Goal: Task Accomplishment & Management: Manage account settings

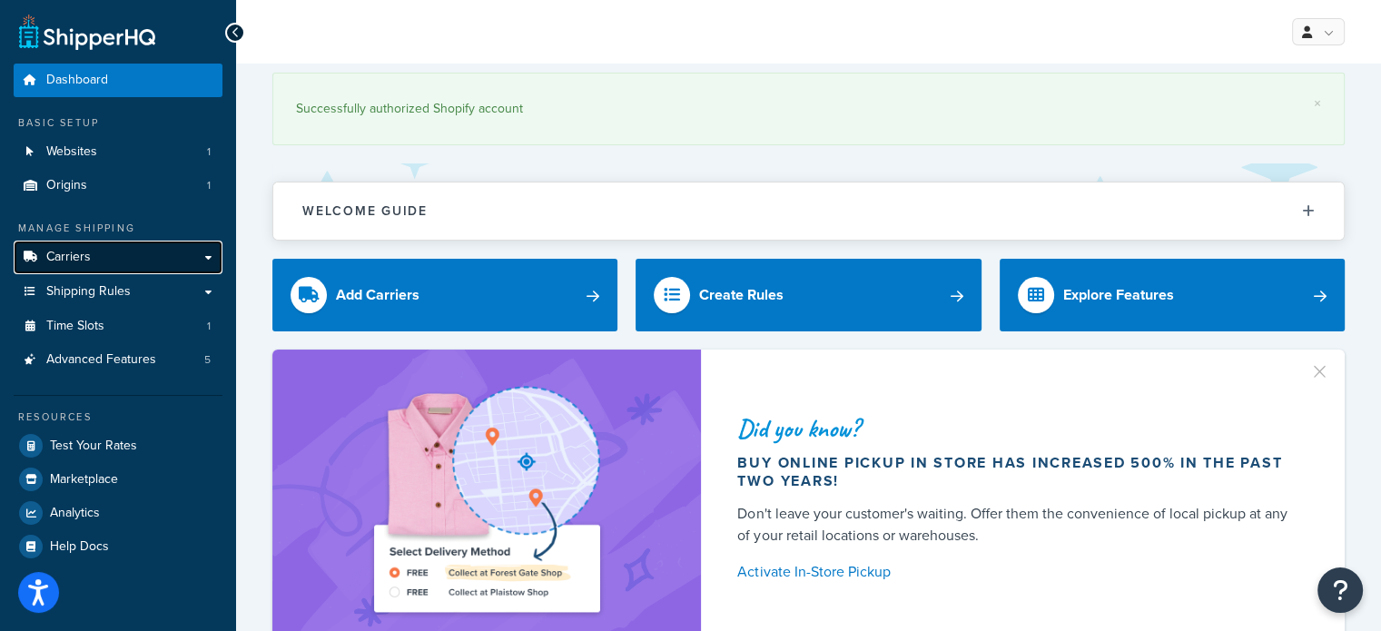
click at [86, 259] on span "Carriers" at bounding box center [68, 257] width 45 height 15
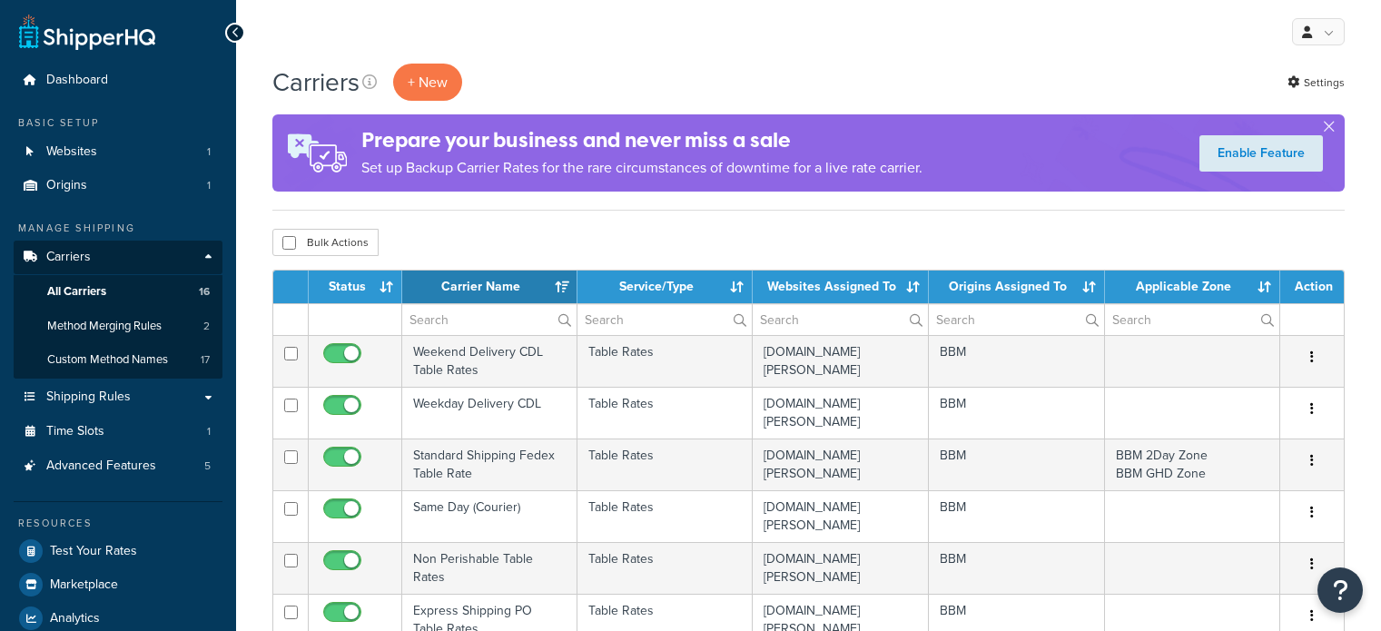
select select "15"
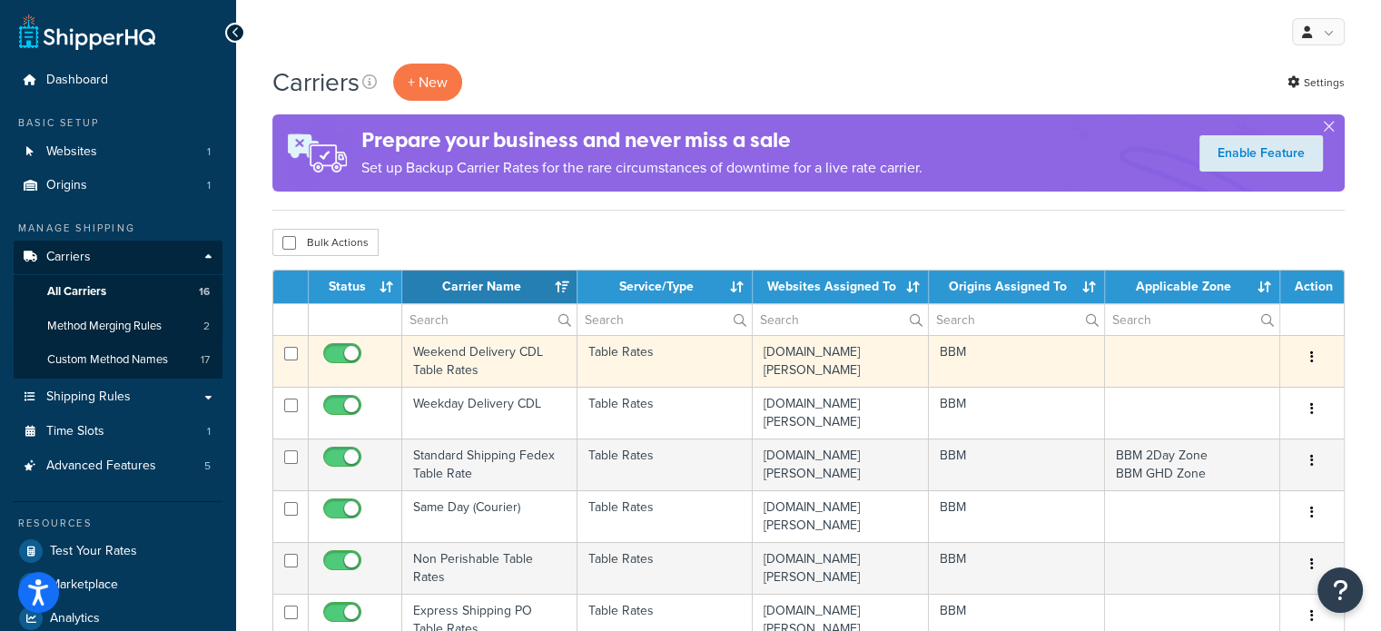
click at [452, 365] on td "Weekend Delivery CDL Table Rates" at bounding box center [489, 361] width 175 height 52
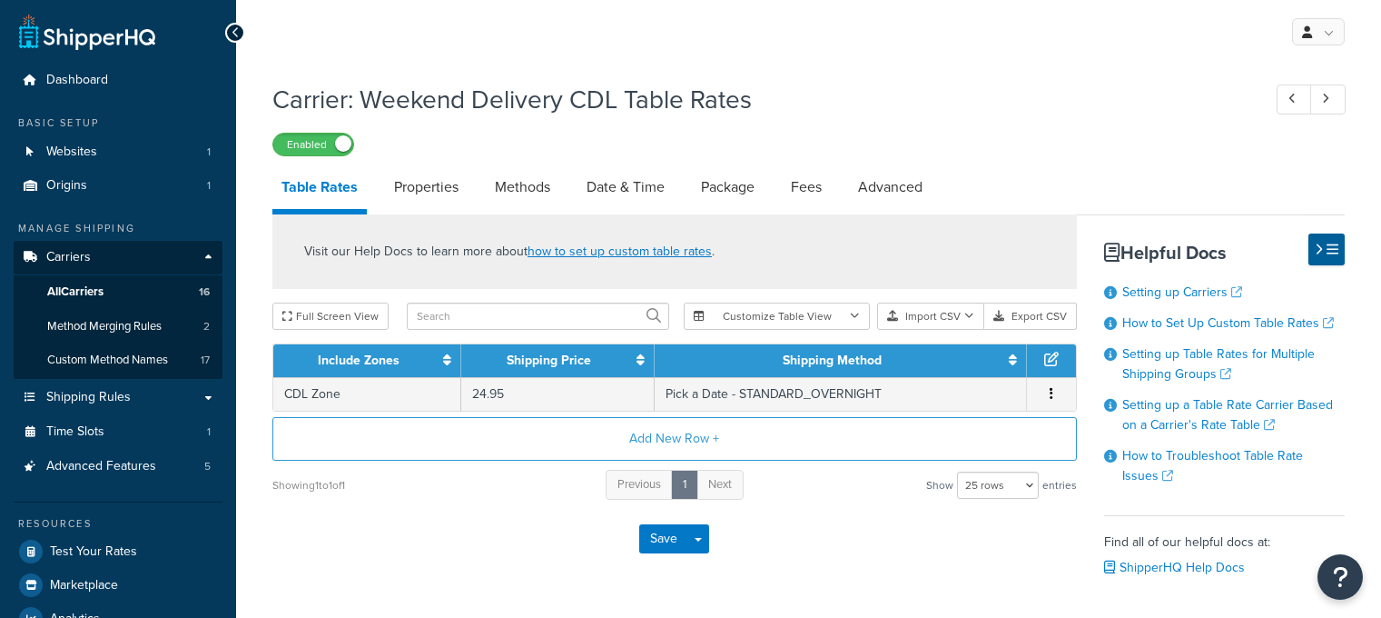
select select "25"
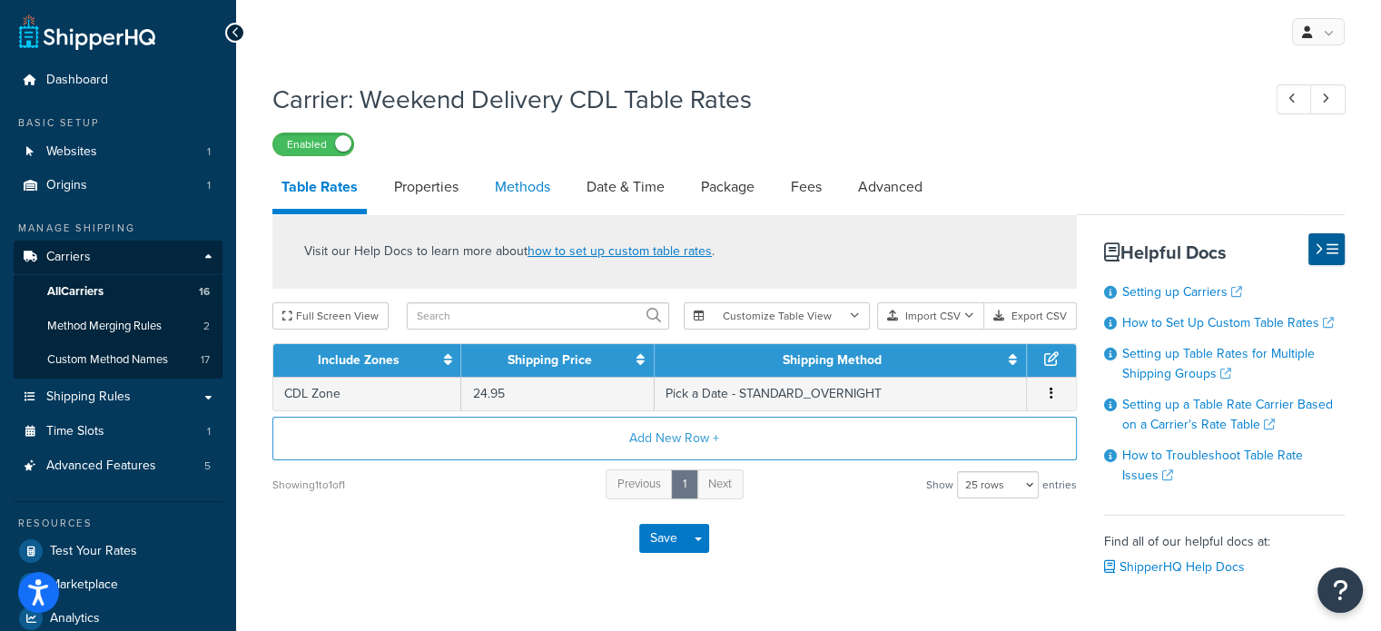
click at [539, 188] on link "Methods" at bounding box center [523, 187] width 74 height 44
select select "25"
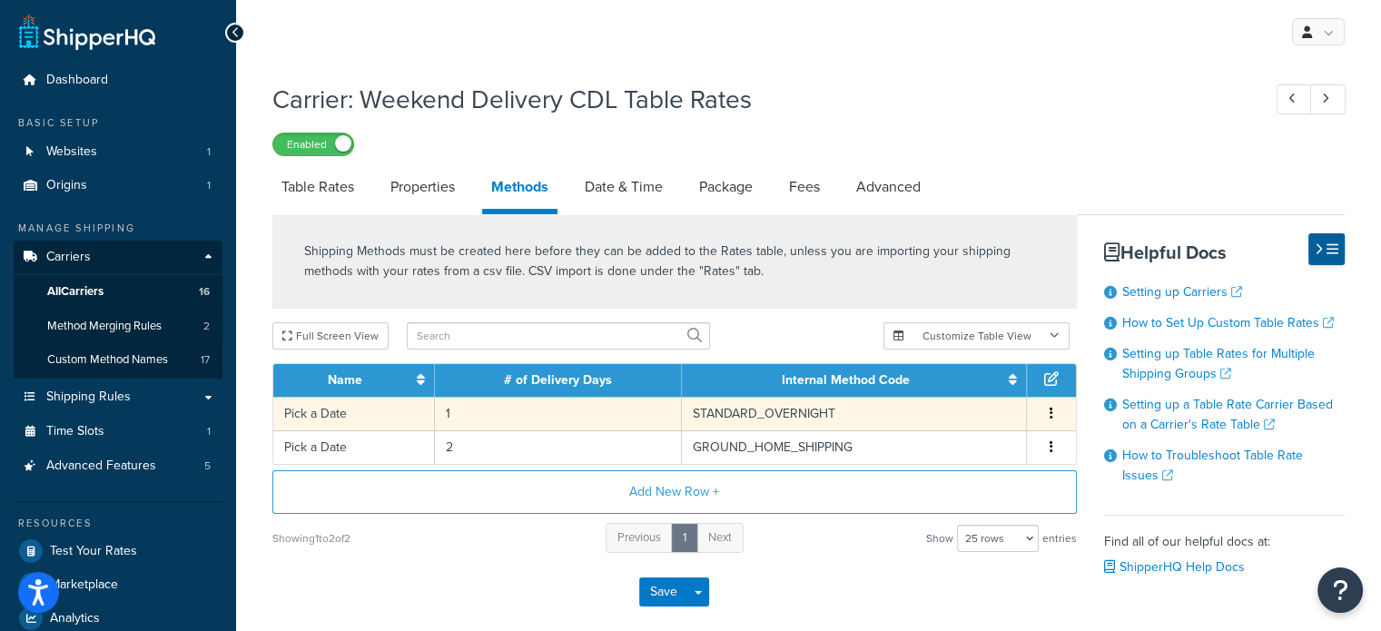
click at [731, 413] on td "STANDARD_OVERNIGHT" at bounding box center [854, 414] width 345 height 34
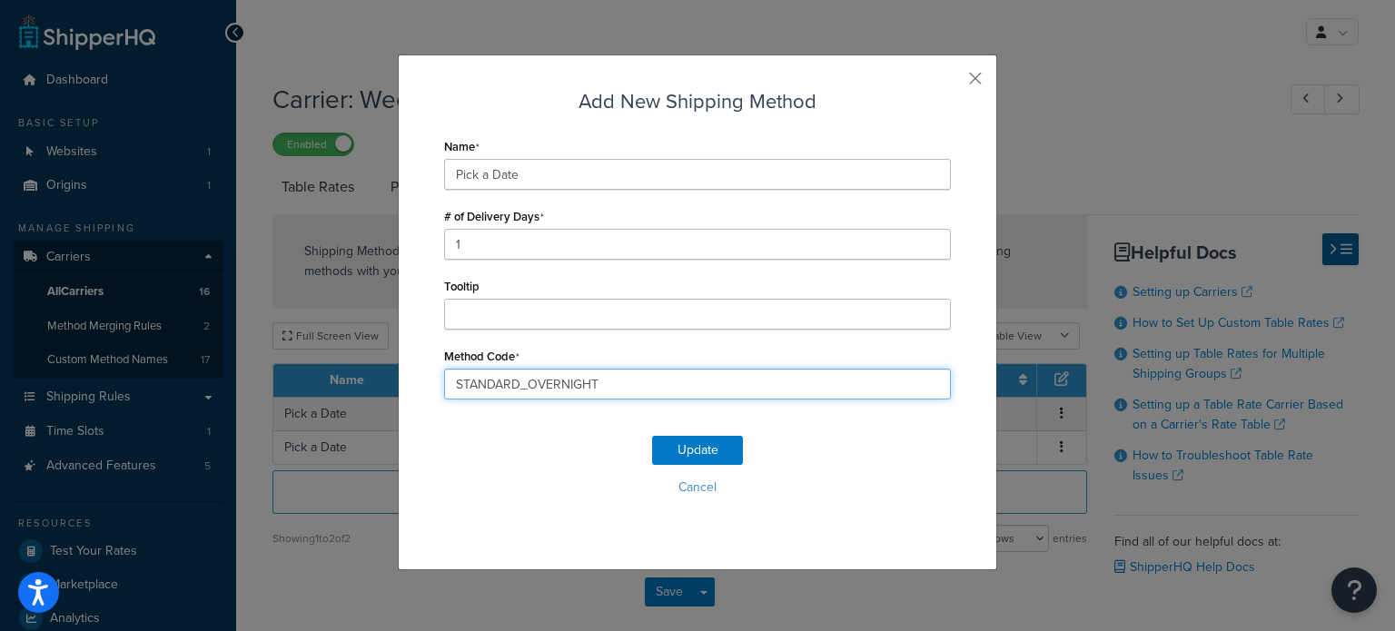
drag, startPoint x: 646, startPoint y: 387, endPoint x: 377, endPoint y: 410, distance: 269.8
click at [388, 409] on div "Add New Shipping Method Name Pick a Date # of Delivery Days 1 Tooltip Method Co…" at bounding box center [697, 315] width 1395 height 631
click at [680, 486] on button "Cancel" at bounding box center [697, 487] width 507 height 27
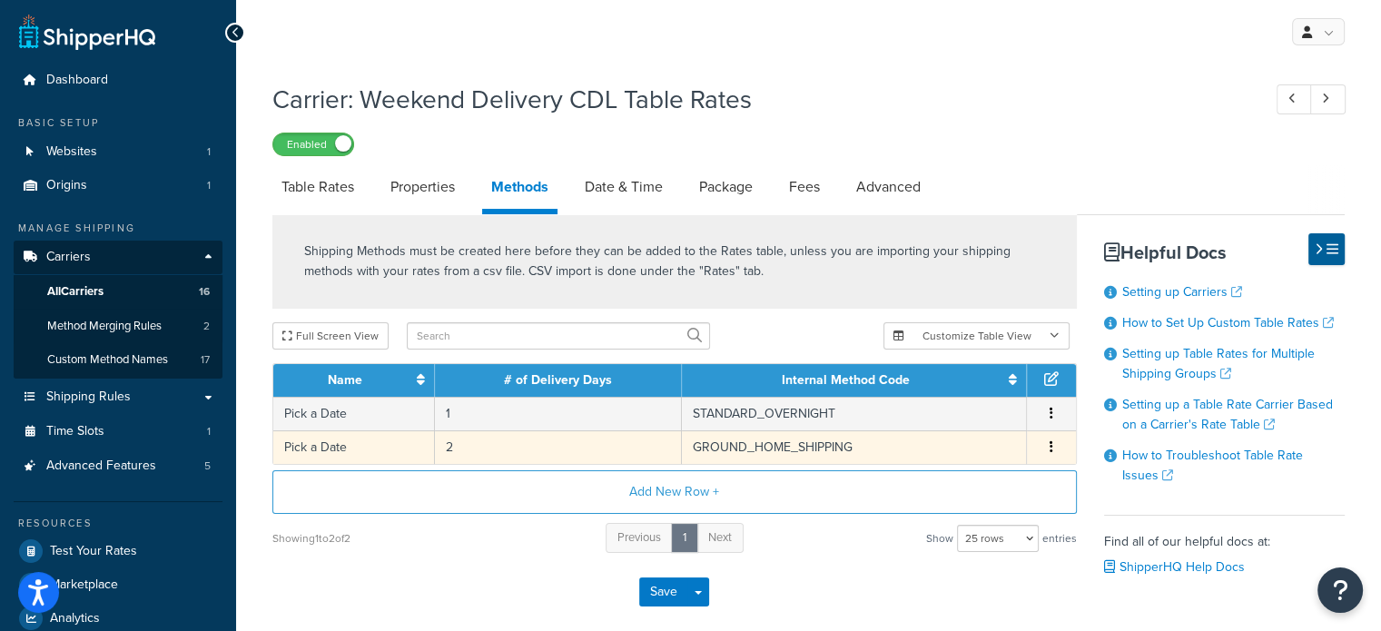
click at [729, 452] on td "GROUND_HOME_SHIPPING" at bounding box center [854, 447] width 345 height 34
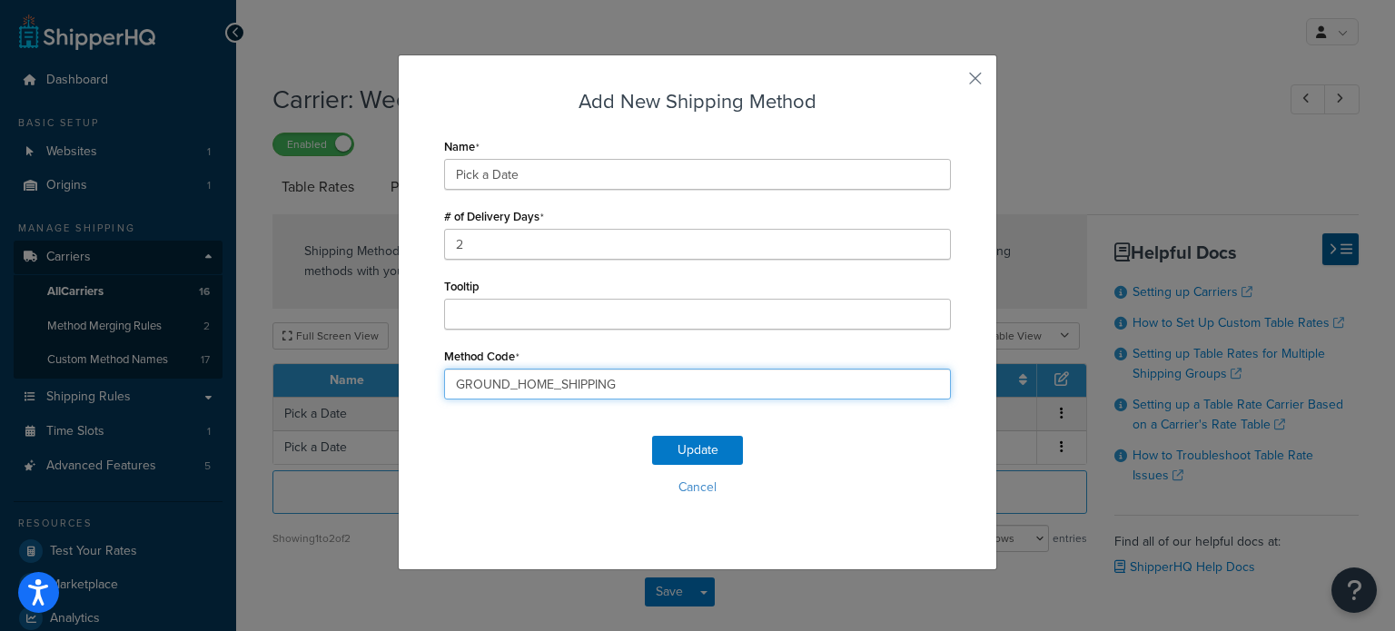
drag, startPoint x: 507, startPoint y: 385, endPoint x: 302, endPoint y: 381, distance: 204.4
click at [322, 381] on div "Add New Shipping Method Name Pick a Date # of Delivery Days 2 Tooltip Method Co…" at bounding box center [697, 315] width 1395 height 631
drag, startPoint x: 698, startPoint y: 490, endPoint x: 726, endPoint y: 492, distance: 27.4
click at [701, 490] on button "Cancel" at bounding box center [697, 487] width 507 height 27
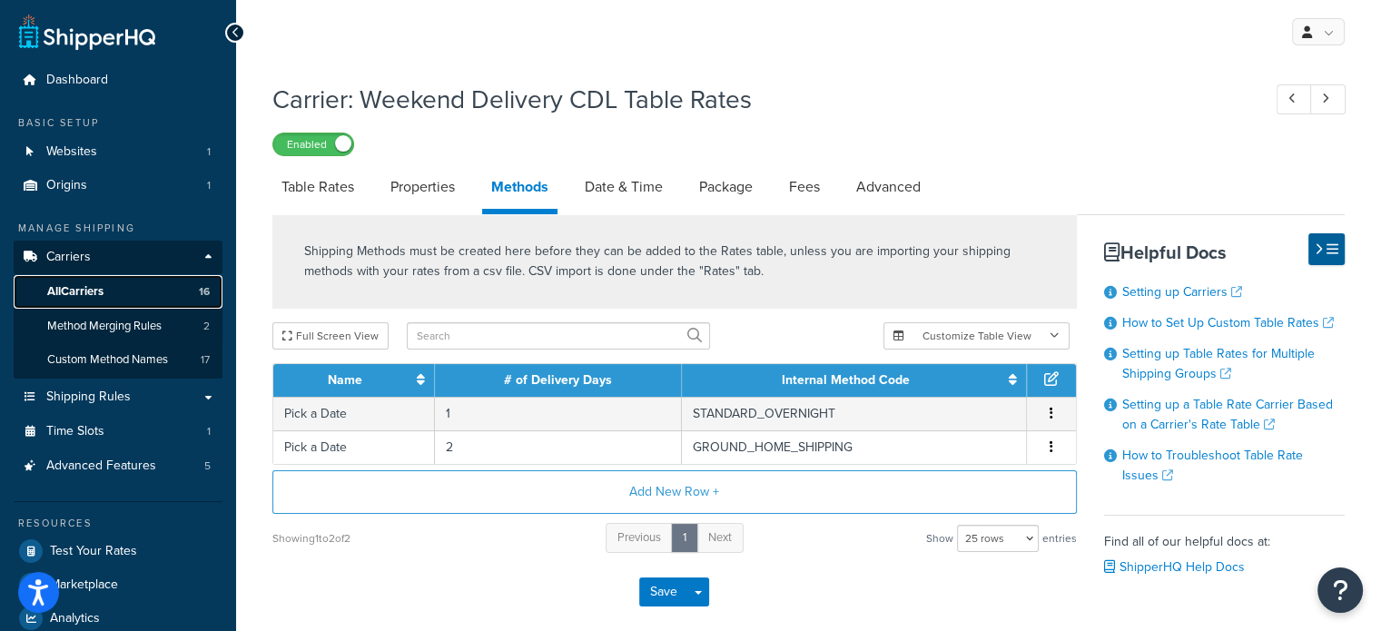
click at [62, 293] on span "All Carriers" at bounding box center [75, 291] width 56 height 15
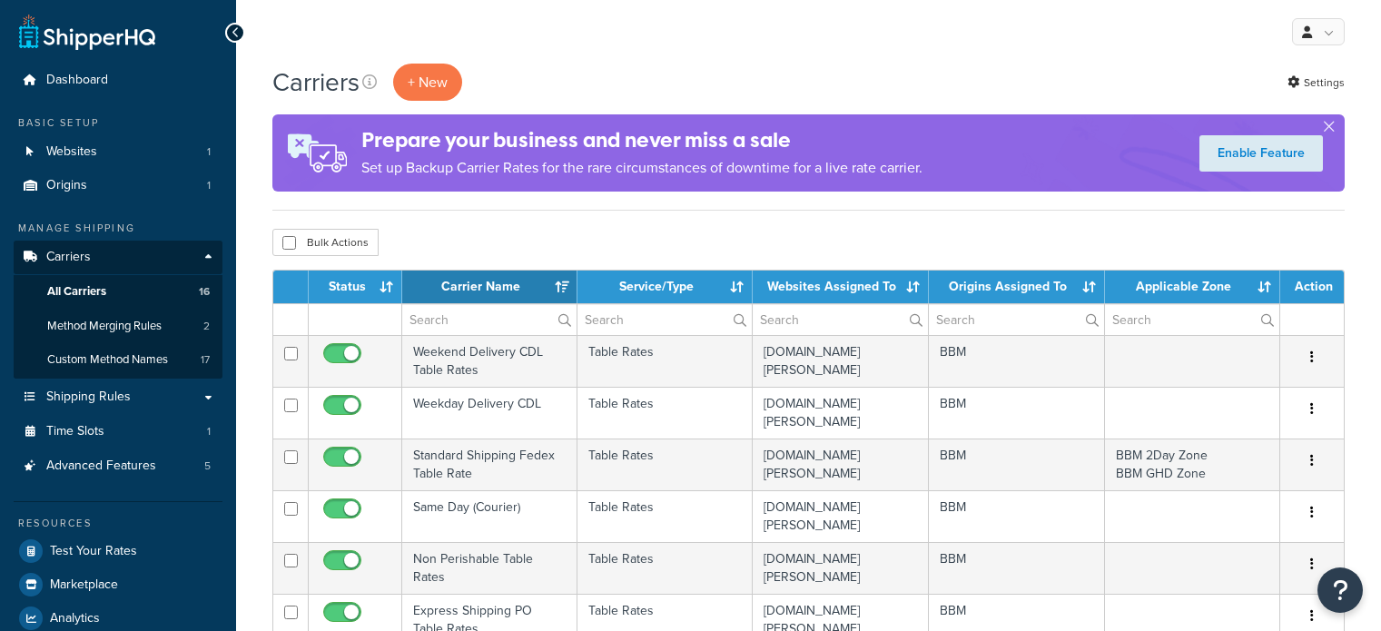
select select "15"
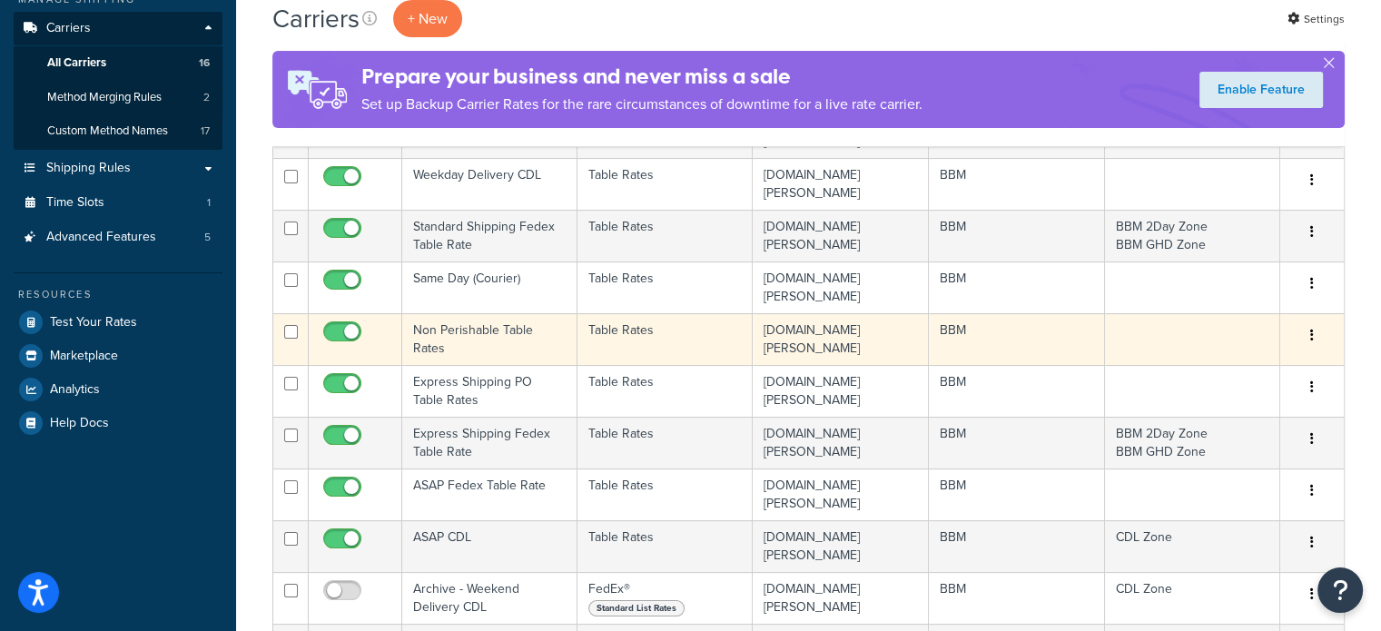
scroll to position [272, 0]
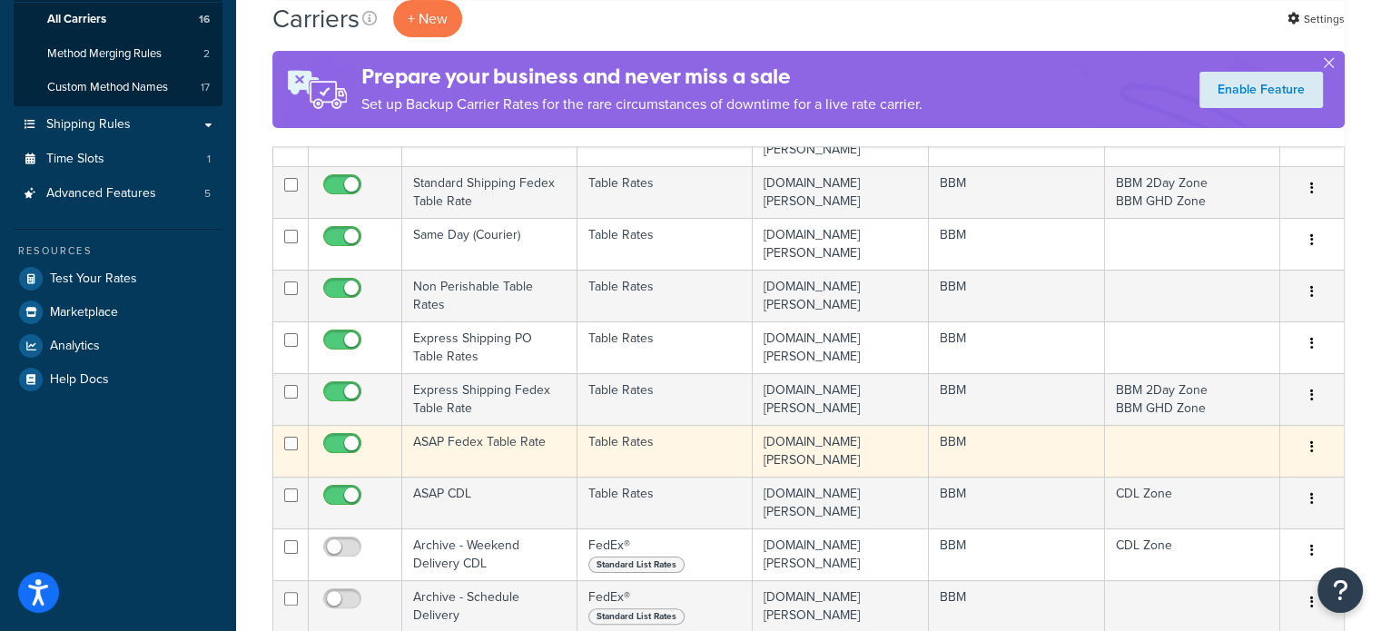
click at [458, 443] on td "ASAP Fedex Table Rate" at bounding box center [489, 451] width 175 height 52
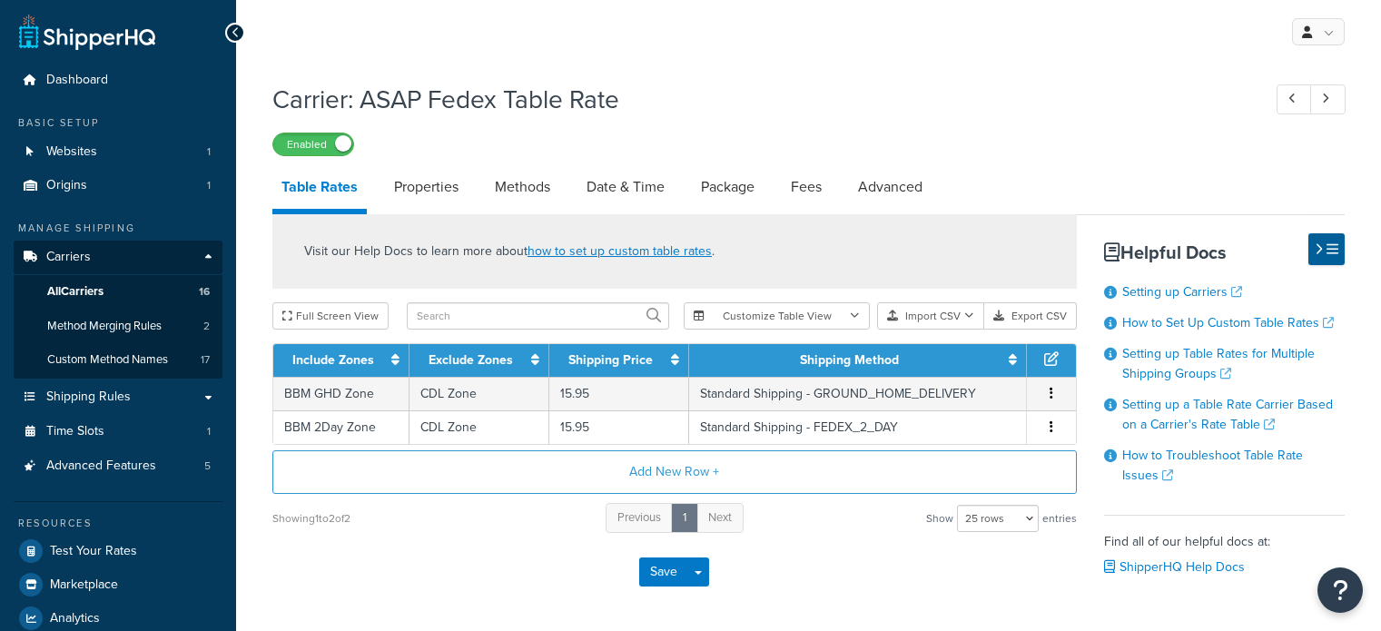
select select "25"
click at [541, 194] on link "Methods" at bounding box center [523, 187] width 74 height 44
select select "25"
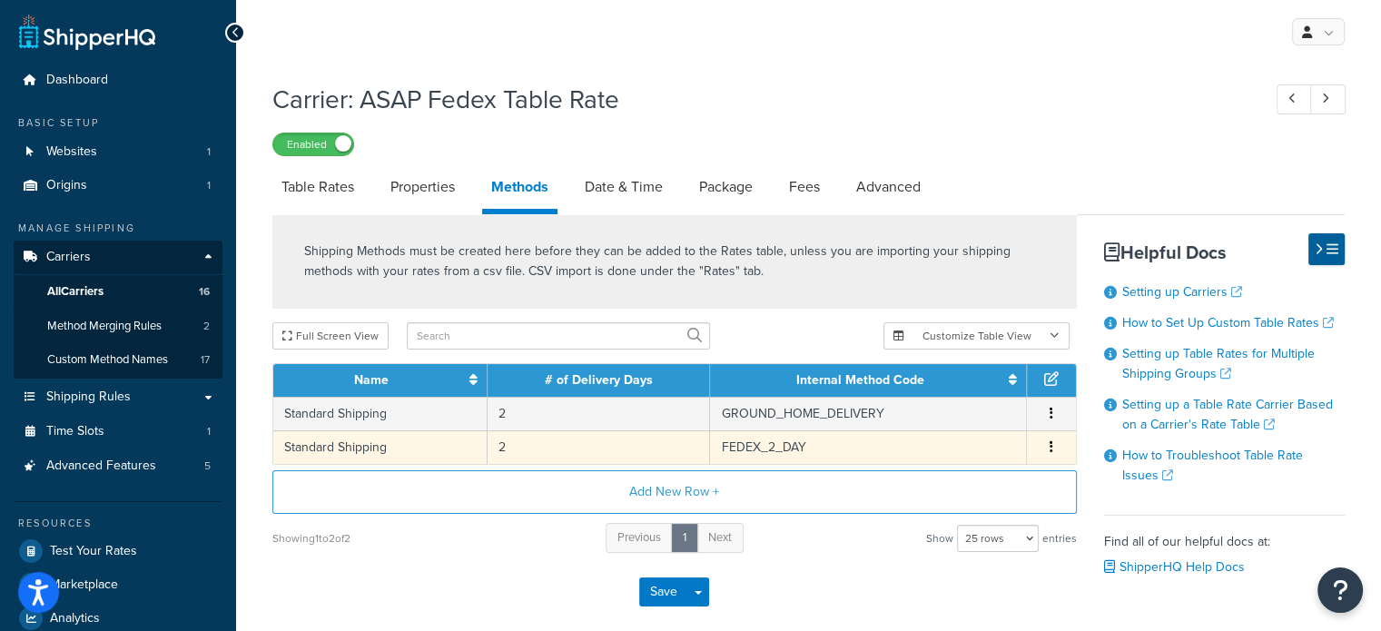
click at [760, 450] on td "FEDEX_2_DAY" at bounding box center [868, 447] width 316 height 34
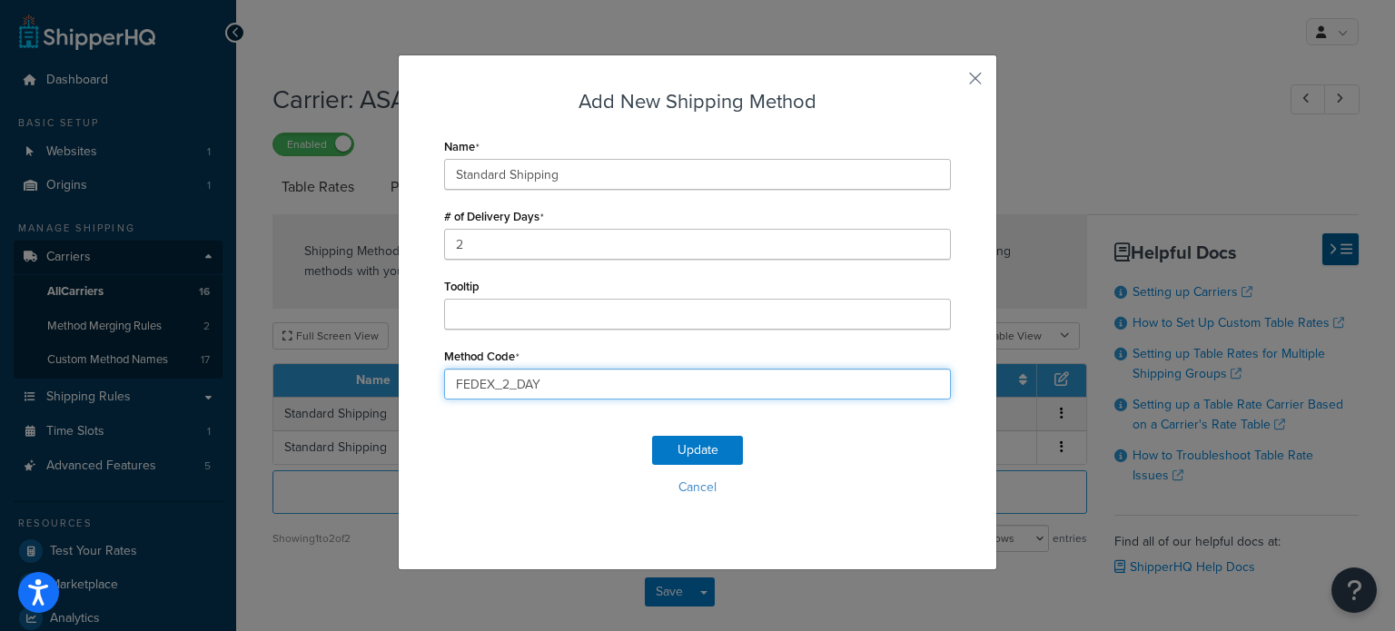
drag, startPoint x: 458, startPoint y: 384, endPoint x: 339, endPoint y: 383, distance: 119.0
click at [341, 383] on div "Add New Shipping Method Name Standard Shipping # of Delivery Days 2 Tooltip Met…" at bounding box center [697, 315] width 1395 height 631
click at [676, 481] on button "Cancel" at bounding box center [697, 487] width 507 height 27
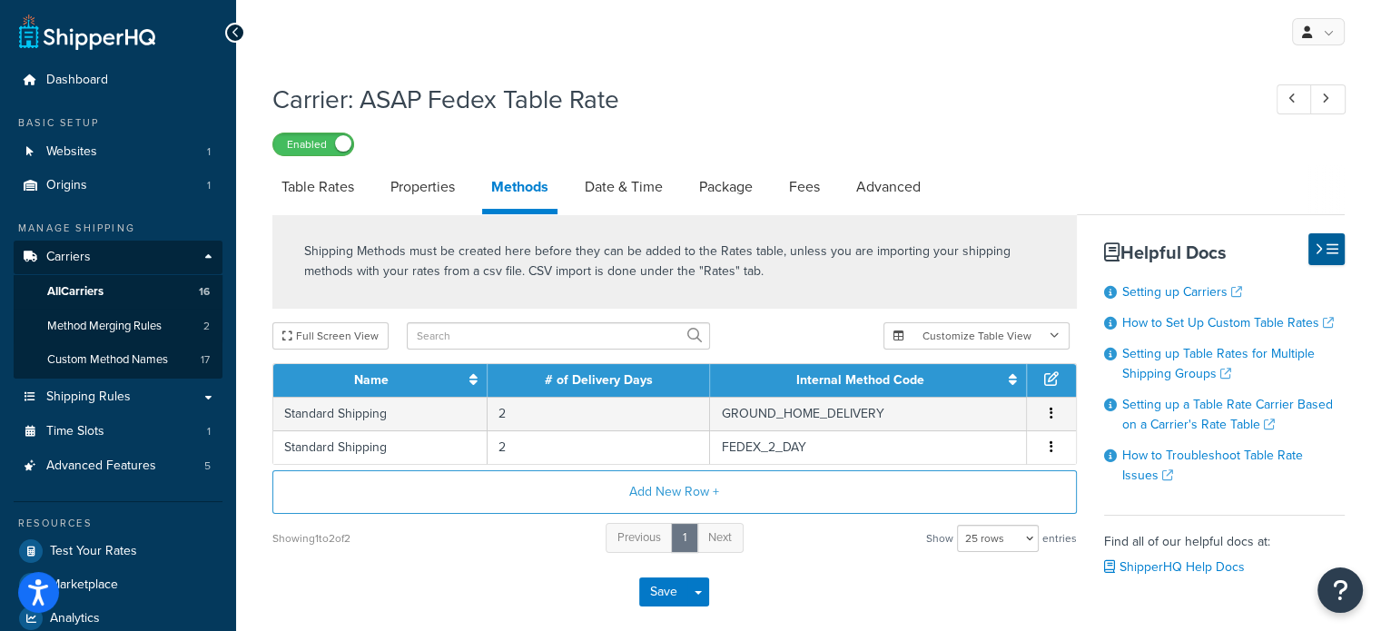
select select "25"
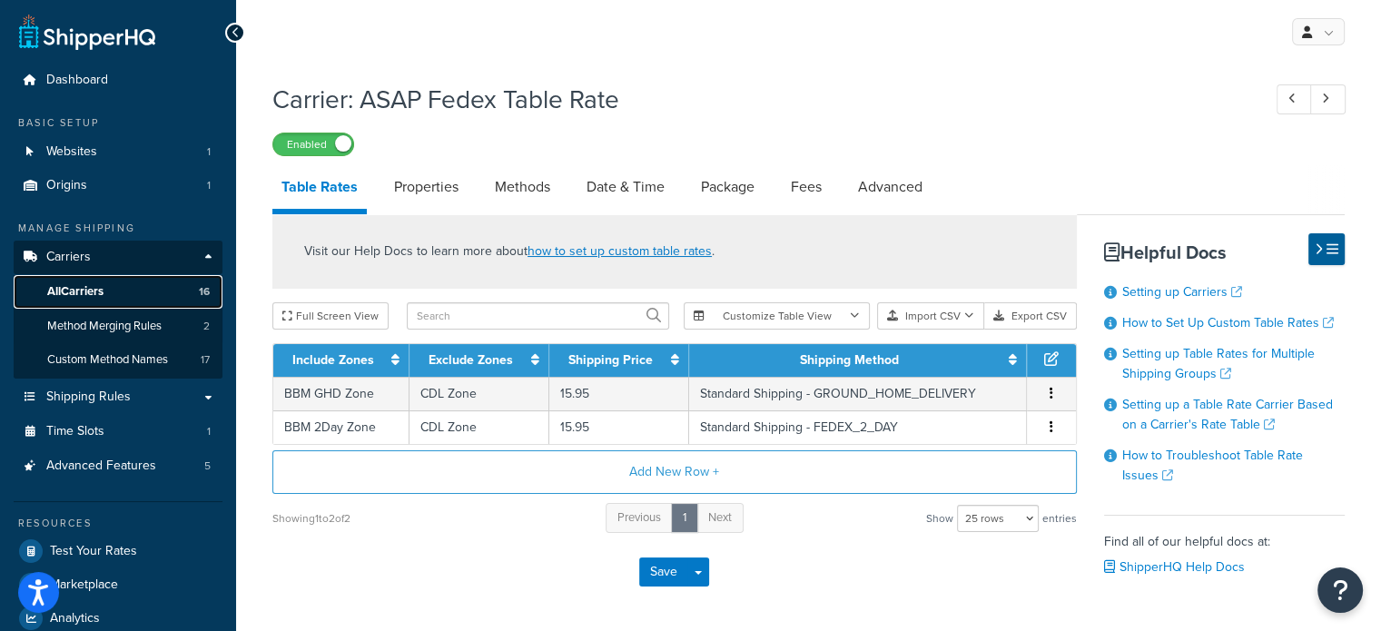
click at [91, 284] on span "All Carriers" at bounding box center [75, 291] width 56 height 15
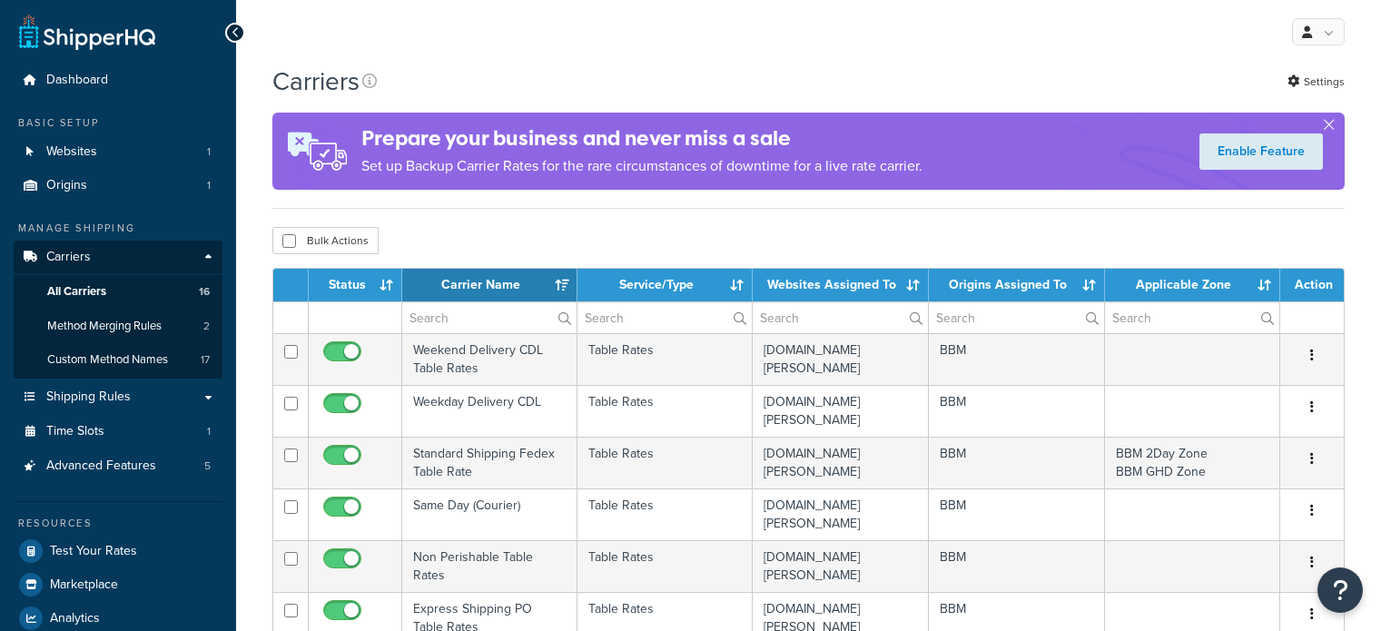
select select "15"
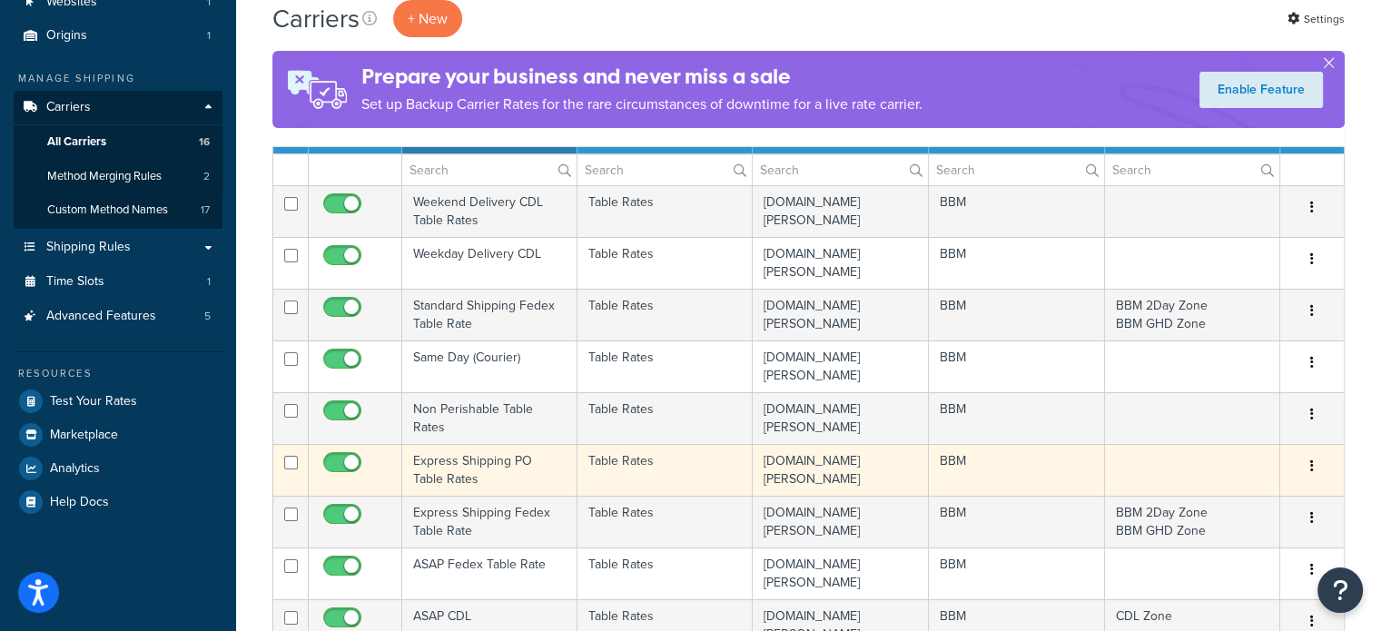
scroll to position [182, 0]
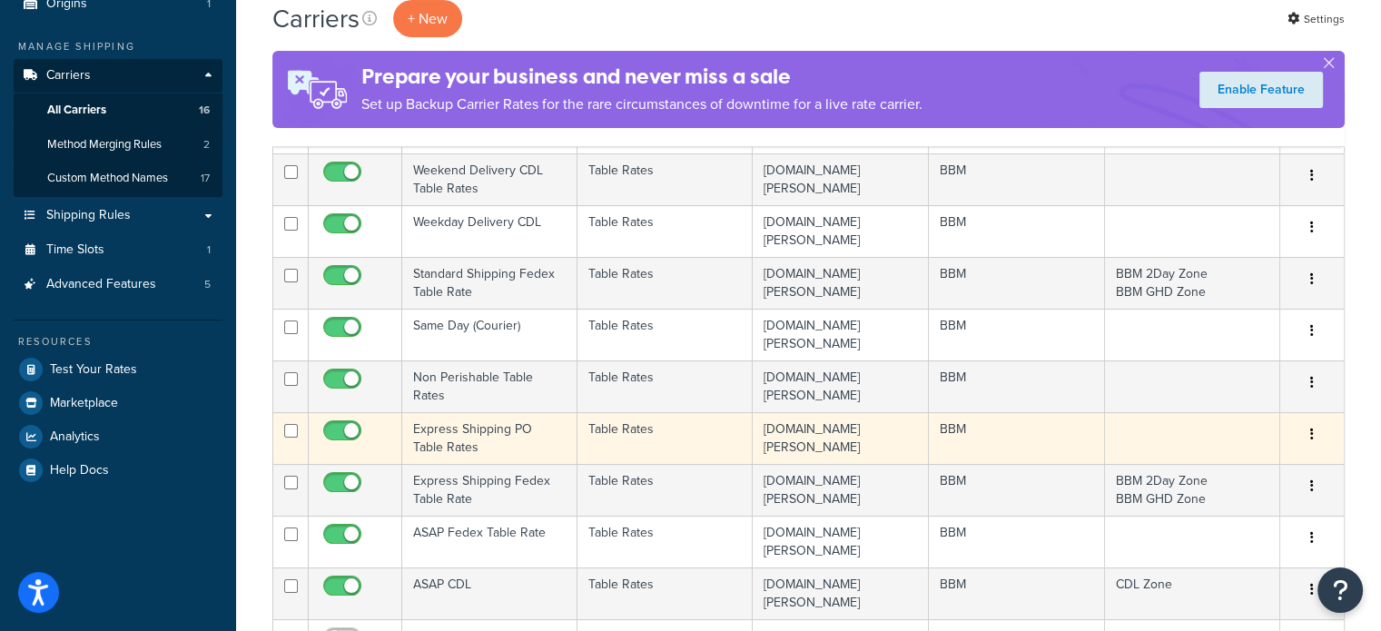
click at [499, 432] on td "Express Shipping PO Table Rates" at bounding box center [489, 438] width 175 height 52
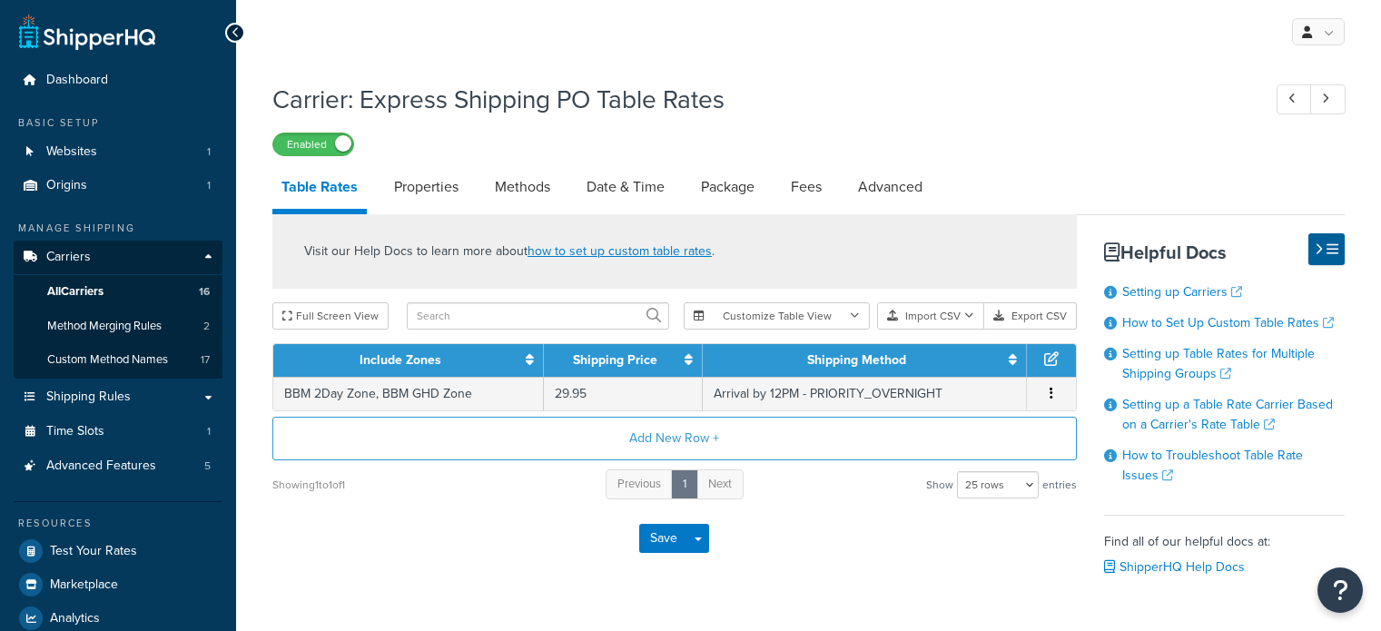
select select "25"
click at [537, 191] on link "Methods" at bounding box center [523, 187] width 74 height 44
select select "25"
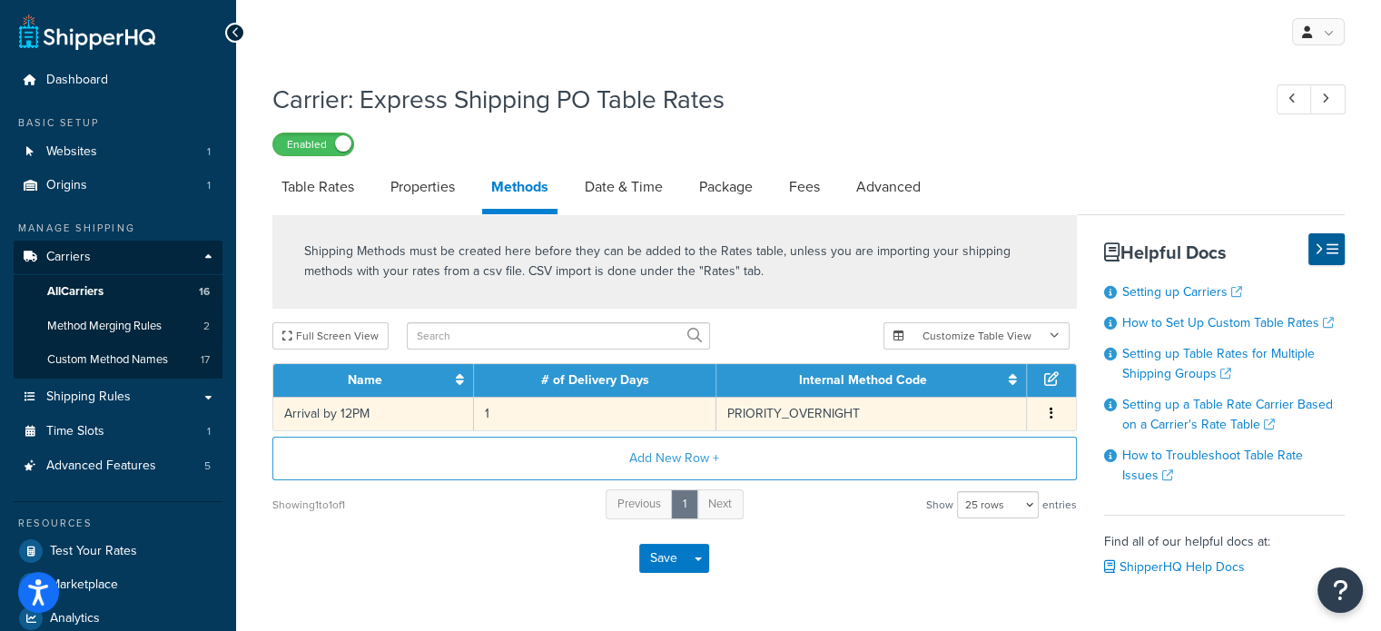
click at [761, 420] on td "PRIORITY_OVERNIGHT" at bounding box center [872, 414] width 311 height 34
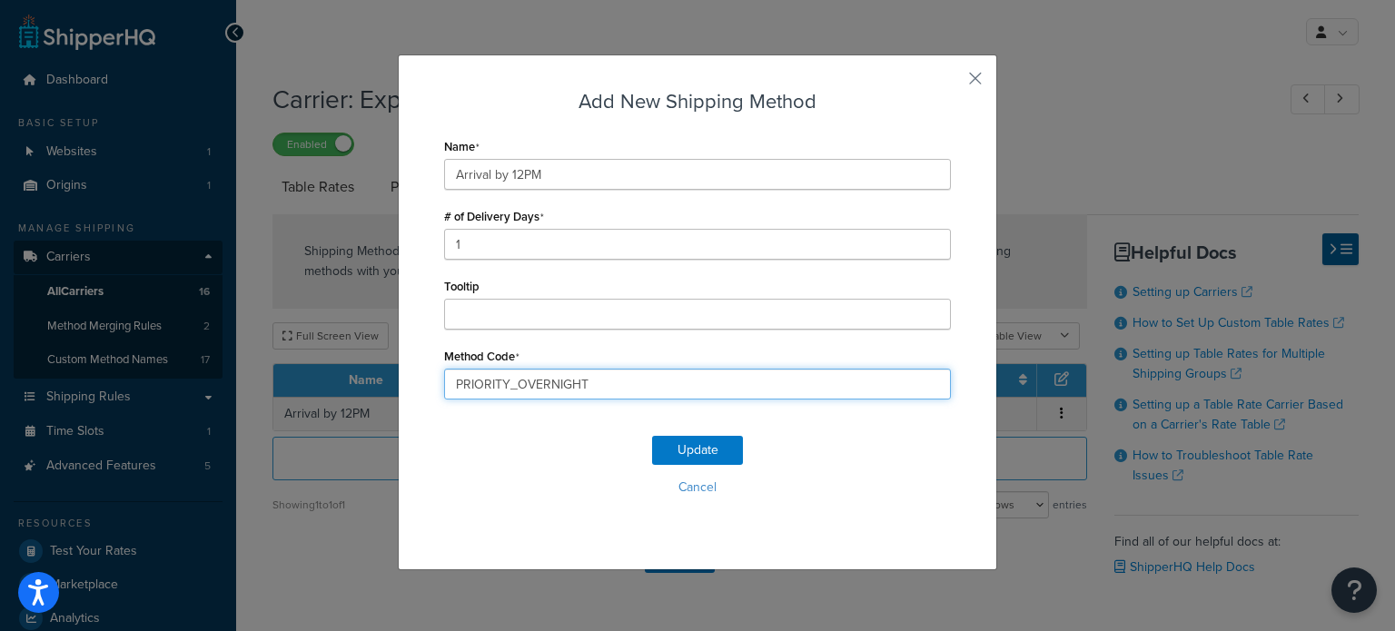
drag, startPoint x: 591, startPoint y: 377, endPoint x: 309, endPoint y: 377, distance: 282.4
click at [310, 377] on div "Add New Shipping Method Name Arrival by 12PM # of Delivery Days 1 Tooltip Metho…" at bounding box center [697, 315] width 1395 height 631
click at [688, 490] on button "Cancel" at bounding box center [697, 487] width 507 height 27
